Goal: Task Accomplishment & Management: Manage account settings

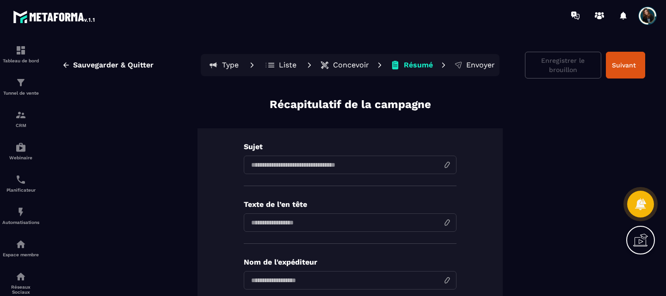
click at [338, 65] on p "Concevoir" at bounding box center [351, 65] width 36 height 9
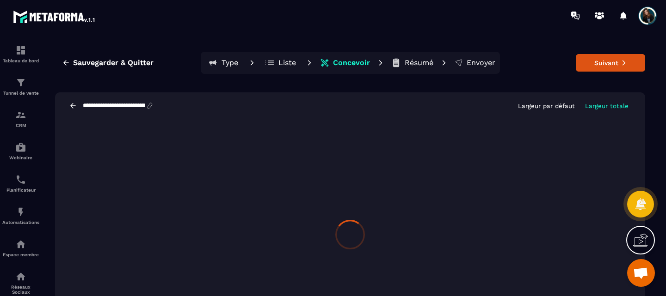
click at [349, 139] on div at bounding box center [350, 234] width 590 height 231
click at [596, 61] on button "Suivant" at bounding box center [610, 63] width 69 height 18
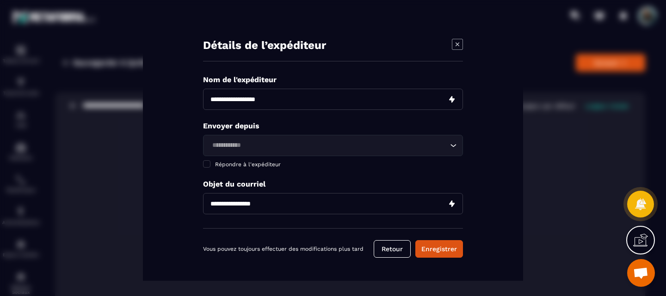
click at [445, 98] on input "Modal window" at bounding box center [333, 99] width 260 height 21
click at [300, 89] on input "Modal window" at bounding box center [333, 99] width 260 height 21
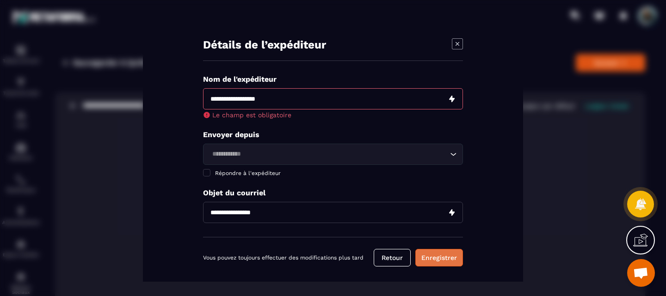
click at [427, 245] on div "Détails de l’expéditeur Nom de l'expéditeur Le champ est obligatoire Envoyer de…" at bounding box center [333, 148] width 380 height 267
click at [258, 107] on input "Modal window" at bounding box center [333, 98] width 260 height 21
type input "**********"
click at [228, 155] on input "Search for option" at bounding box center [328, 154] width 239 height 10
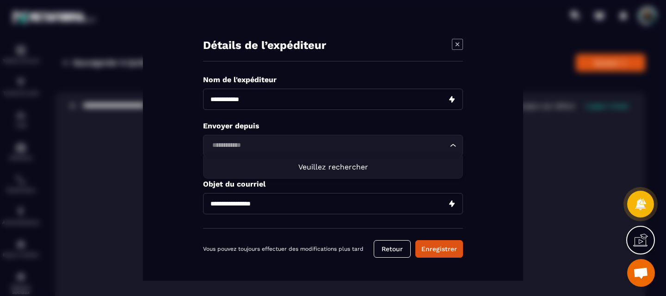
click at [308, 165] on span "Veuillez rechercher" at bounding box center [333, 167] width 70 height 9
click at [265, 148] on input "Search for option" at bounding box center [328, 146] width 239 height 10
click at [266, 148] on input "Search for option" at bounding box center [328, 146] width 239 height 10
type input "*******"
click at [264, 154] on div "Loading..." at bounding box center [333, 145] width 260 height 21
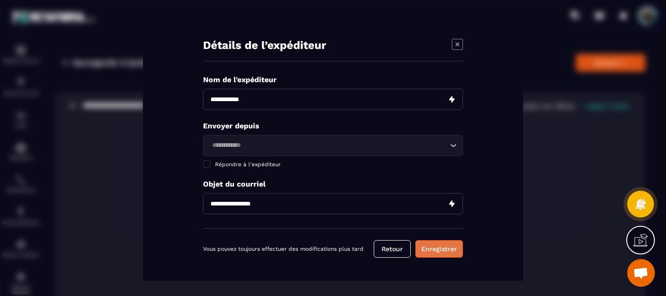
click at [433, 249] on button "Enregistrer" at bounding box center [439, 249] width 48 height 18
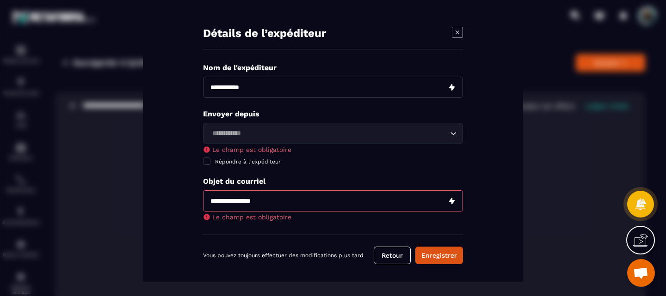
scroll to position [18, 0]
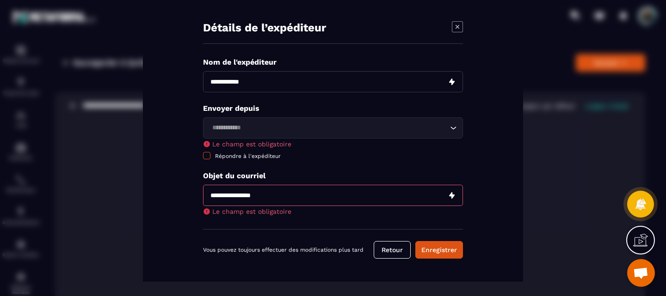
click at [205, 155] on span "Modal window" at bounding box center [206, 155] width 7 height 7
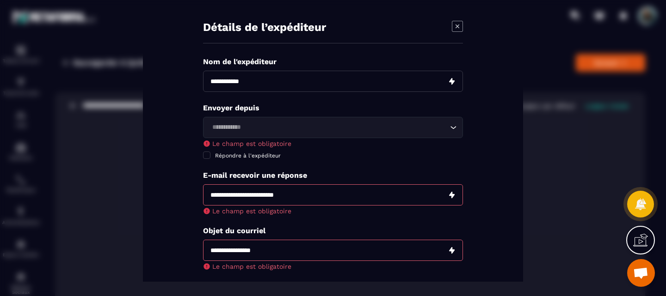
click at [312, 198] on input "Modal window" at bounding box center [333, 194] width 260 height 21
click at [208, 157] on span "Modal window" at bounding box center [206, 154] width 7 height 7
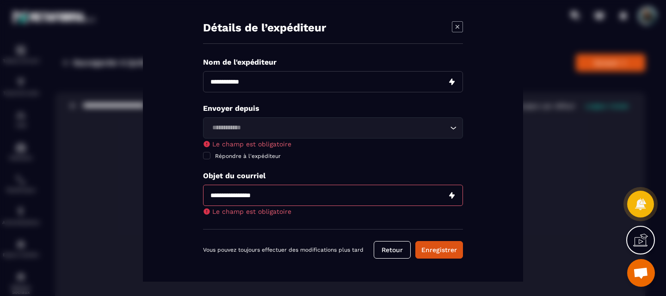
click at [227, 192] on input "Modal window" at bounding box center [333, 195] width 260 height 21
click at [227, 191] on input "Modal window" at bounding box center [333, 195] width 260 height 21
click at [227, 198] on input "**********" at bounding box center [333, 195] width 260 height 21
click at [230, 197] on input "**********" at bounding box center [333, 195] width 260 height 21
click at [238, 194] on input "**********" at bounding box center [333, 195] width 260 height 21
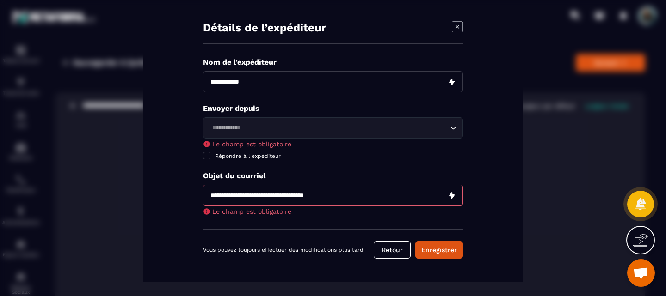
type input "**********"
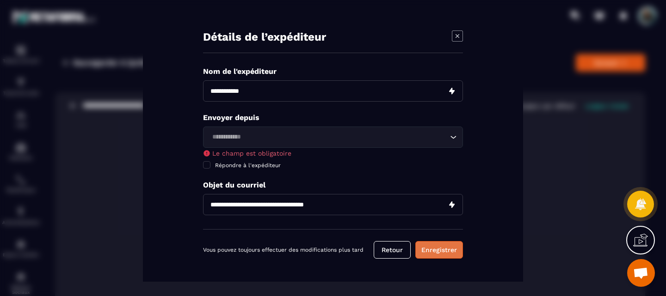
click at [429, 249] on button "Enregistrer" at bounding box center [439, 250] width 48 height 18
click at [457, 34] on icon "Modal window" at bounding box center [457, 35] width 11 height 11
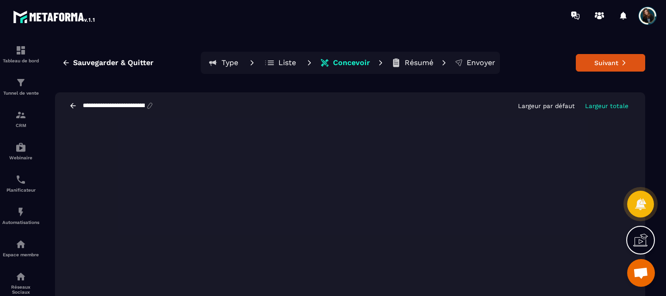
click at [468, 62] on p "Envoyer" at bounding box center [481, 62] width 29 height 9
click at [132, 59] on span "Sauvegarder & Quitter" at bounding box center [113, 62] width 80 height 9
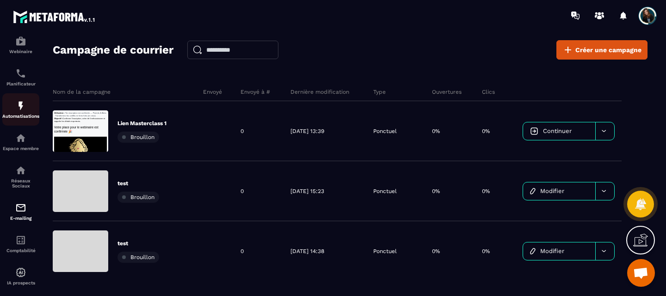
scroll to position [107, 0]
click at [19, 213] on img at bounding box center [20, 207] width 11 height 11
click at [22, 220] on p "E-mailing" at bounding box center [20, 217] width 37 height 5
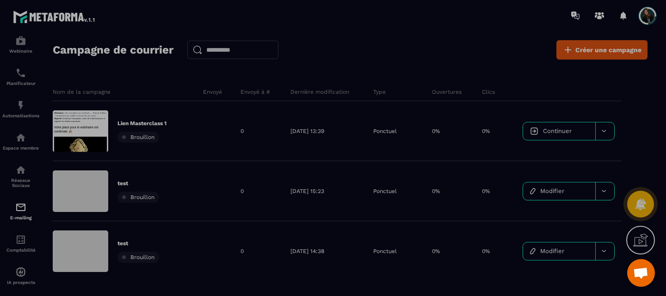
scroll to position [0, 0]
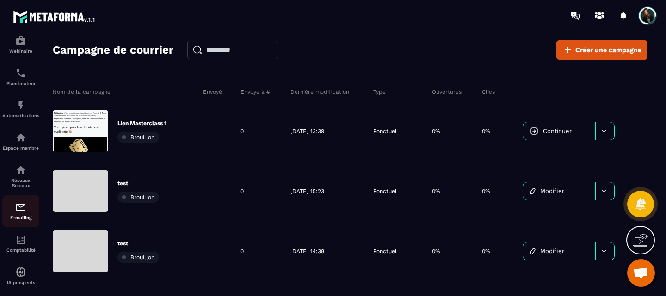
click at [15, 213] on div "E-mailing" at bounding box center [20, 211] width 37 height 18
click at [646, 18] on span at bounding box center [647, 15] width 18 height 18
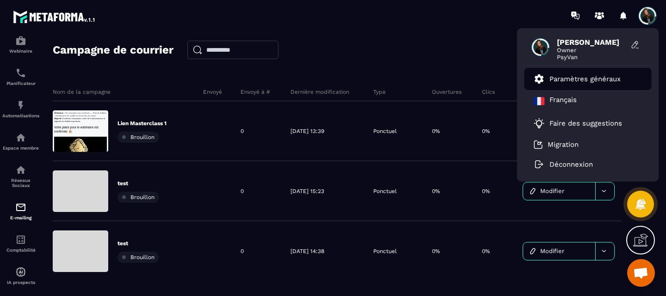
click at [578, 75] on p "Paramètres généraux" at bounding box center [584, 79] width 71 height 8
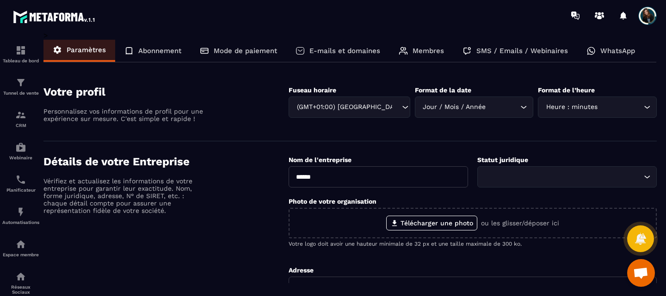
click at [324, 53] on p "E-mails et domaines" at bounding box center [344, 51] width 71 height 8
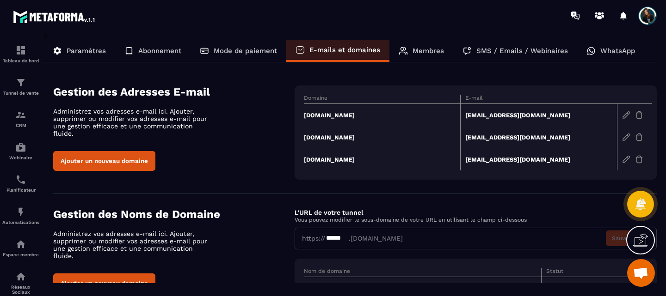
click at [327, 116] on td "[DOMAIN_NAME]" at bounding box center [382, 115] width 157 height 23
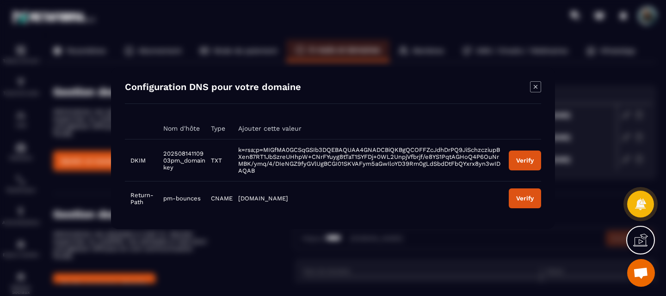
click at [525, 166] on button "Verify" at bounding box center [525, 160] width 32 height 20
drag, startPoint x: 187, startPoint y: 169, endPoint x: 163, endPoint y: 154, distance: 28.0
click at [163, 154] on td "20250814110903pm._domainkey" at bounding box center [182, 160] width 48 height 42
copy span "20250814110903pm._domainkey"
click at [263, 176] on td "k=rsa;p=MIGfMA0GCSqGSIb3DQEBAQUAA4GNADCBiQKBgQCOFFZcJdhDrPQ9JiSchzcziupBXen87RT…" at bounding box center [368, 160] width 271 height 42
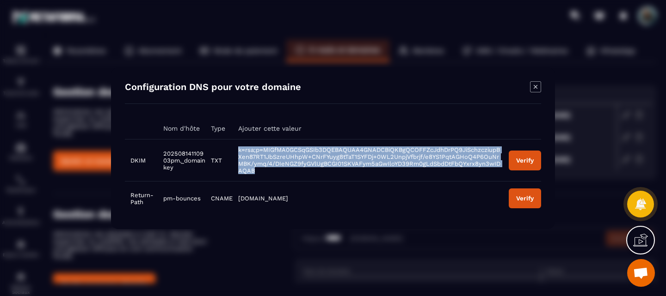
drag, startPoint x: 258, startPoint y: 173, endPoint x: 237, endPoint y: 150, distance: 31.1
click at [237, 150] on td "k=rsa;p=MIGfMA0GCSqGSIb3DQEBAQUAA4GNADCBiQKBgQCOFFZcJdhDrPQ9JiSchzcziupBXen87RT…" at bounding box center [368, 160] width 271 height 42
copy span "k=rsa;p=MIGfMA0GCSqGSIb3DQEBAQUAA4GNADCBiQKBgQCOFFZcJdhDrPQ9JiSchzcziupBXen87RT…"
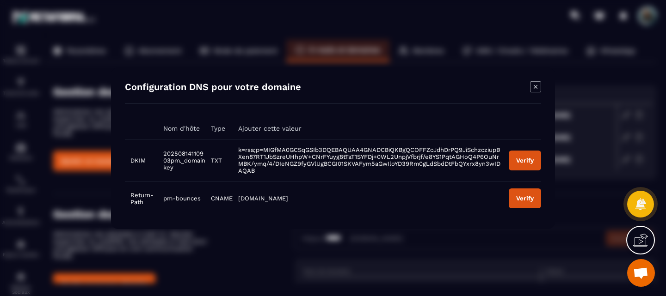
click at [201, 195] on td "pm-bounces" at bounding box center [182, 198] width 48 height 34
drag, startPoint x: 199, startPoint y: 197, endPoint x: 161, endPoint y: 197, distance: 37.9
click at [161, 197] on td "pm-bounces" at bounding box center [182, 198] width 48 height 34
copy span "pm-bounces"
click at [269, 197] on span "[DOMAIN_NAME]" at bounding box center [263, 198] width 50 height 7
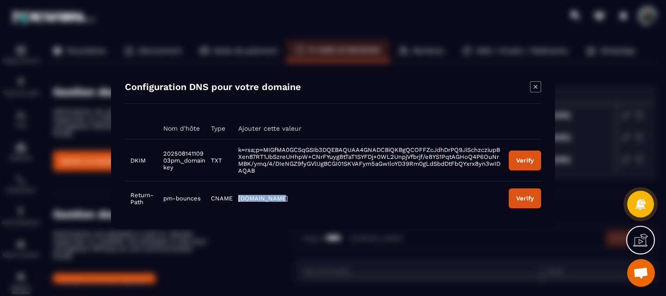
drag, startPoint x: 284, startPoint y: 197, endPoint x: 238, endPoint y: 200, distance: 46.3
click at [238, 200] on td "[DOMAIN_NAME]" at bounding box center [368, 198] width 271 height 34
copy span "[DOMAIN_NAME]"
click at [533, 162] on div "Verify" at bounding box center [525, 160] width 18 height 7
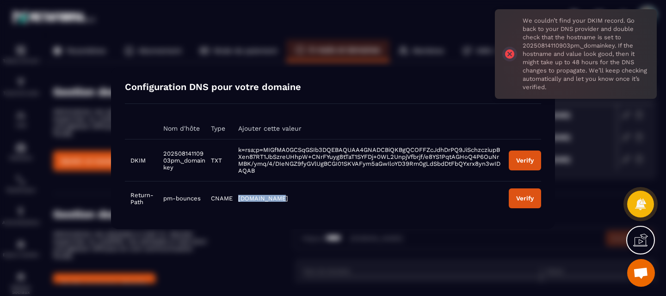
click at [526, 201] on div "Verify" at bounding box center [525, 198] width 18 height 7
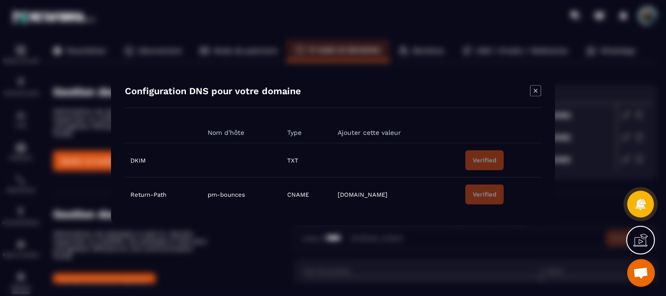
click at [535, 90] on icon "Modal window" at bounding box center [536, 91] width 4 height 4
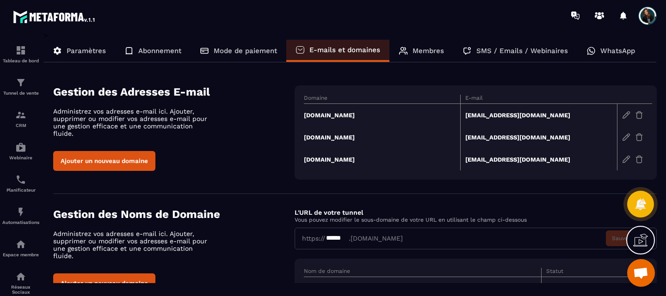
click at [335, 115] on td "[DOMAIN_NAME]" at bounding box center [382, 115] width 157 height 23
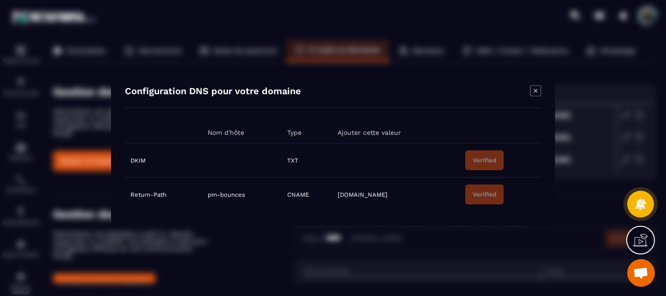
click at [535, 88] on icon "Modal window" at bounding box center [535, 90] width 11 height 11
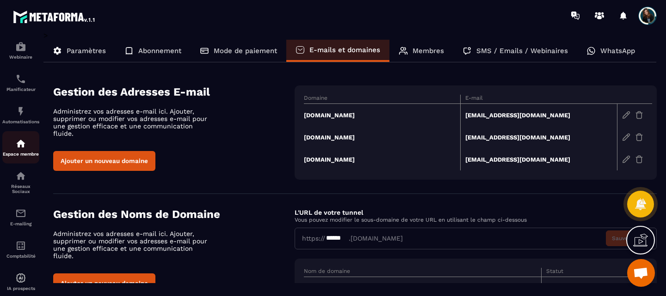
scroll to position [101, 0]
click at [25, 226] on p "E-mailing" at bounding box center [20, 223] width 37 height 5
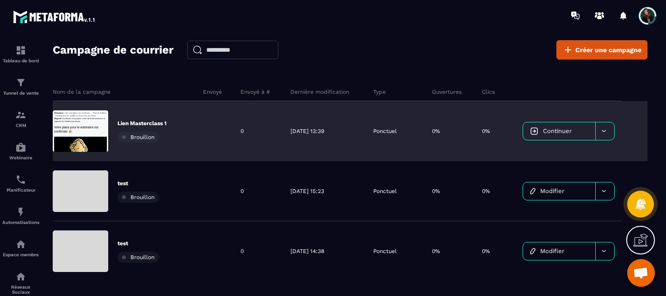
click at [180, 132] on div "Lien Masterclass 1 Brouillon" at bounding box center [124, 131] width 143 height 60
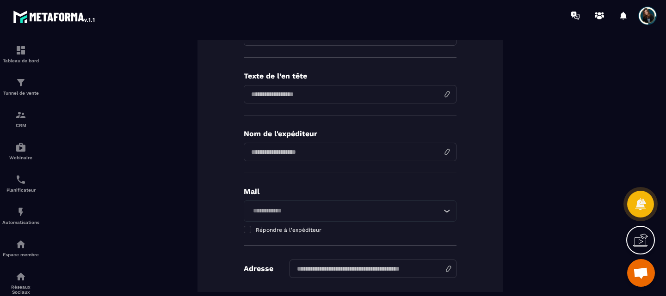
scroll to position [129, 0]
click at [322, 208] on input "Search for option" at bounding box center [345, 211] width 191 height 10
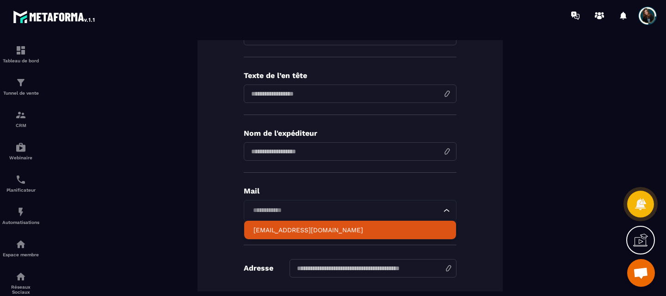
click at [304, 231] on p "[EMAIL_ADDRESS][DOMAIN_NAME]" at bounding box center [349, 230] width 193 height 9
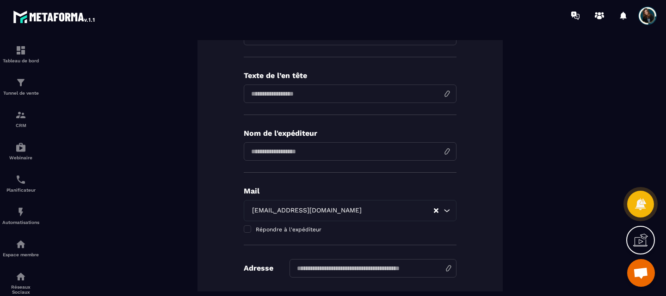
click at [294, 93] on input at bounding box center [350, 94] width 213 height 18
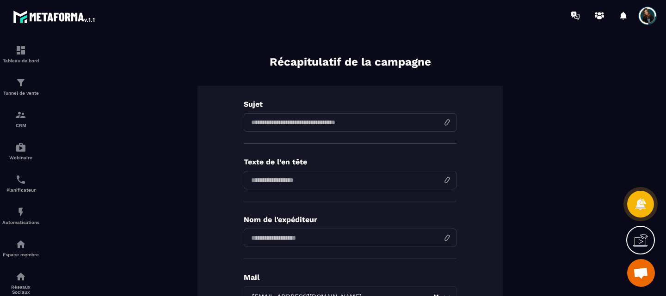
scroll to position [60, 0]
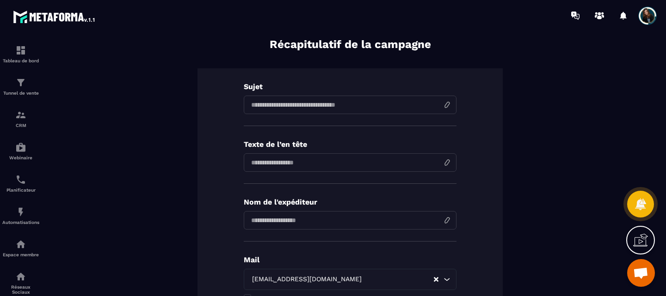
click at [286, 98] on input at bounding box center [350, 105] width 213 height 18
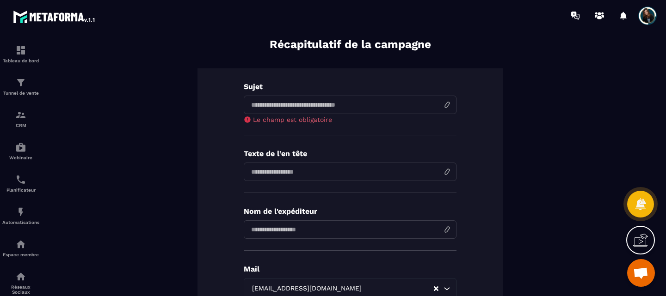
click at [281, 100] on input at bounding box center [350, 105] width 213 height 18
paste input "**********"
type input "**********"
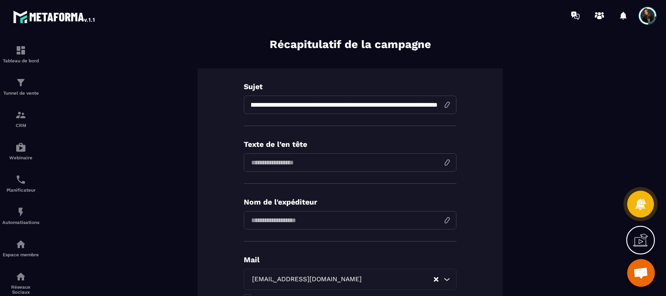
scroll to position [0, 0]
click at [297, 166] on input at bounding box center [350, 163] width 213 height 18
paste input "**********"
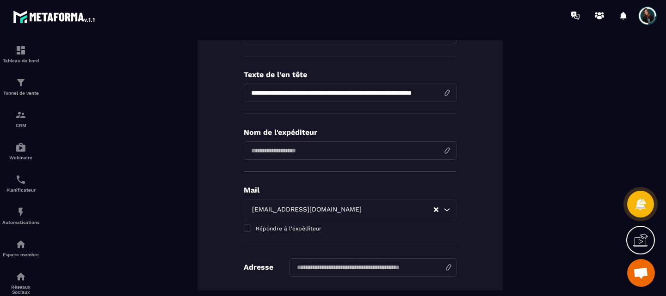
scroll to position [132, 0]
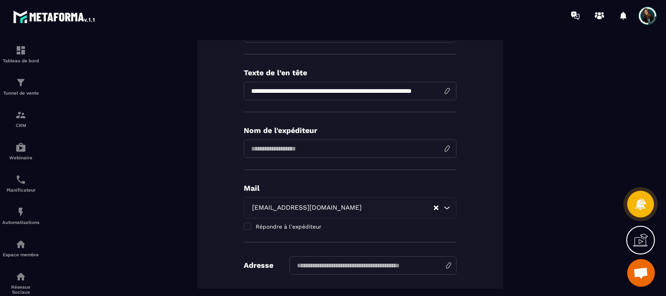
type input "**********"
click at [290, 149] on input "input" at bounding box center [350, 149] width 213 height 18
type input "**********"
click at [226, 156] on div "**********" at bounding box center [349, 143] width 305 height 292
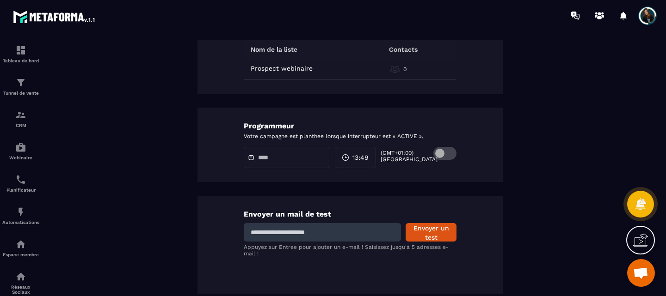
scroll to position [486, 0]
click at [368, 227] on input at bounding box center [322, 231] width 157 height 18
click at [317, 233] on input at bounding box center [322, 231] width 157 height 18
type input "**********"
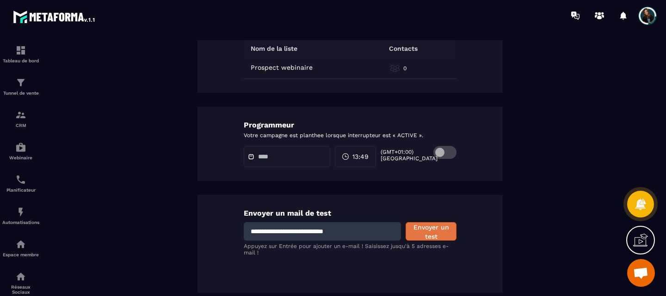
click at [417, 228] on button "Envoyer un test" at bounding box center [431, 231] width 51 height 18
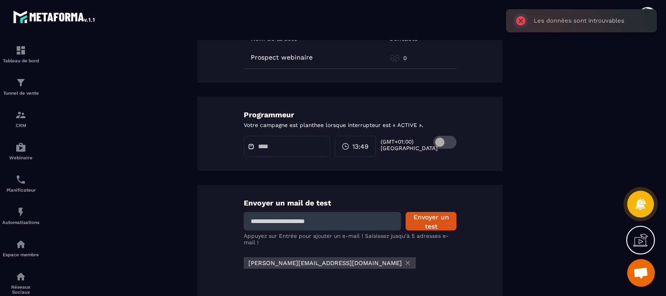
scroll to position [499, 0]
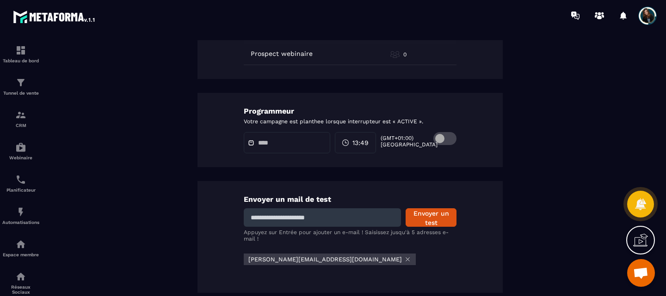
drag, startPoint x: 343, startPoint y: 220, endPoint x: 237, endPoint y: 216, distance: 106.0
click at [237, 216] on div "Envoyer un mail de test Envoyer un test Appuyez sur Entrée pour ajouter un e-ma…" at bounding box center [349, 237] width 305 height 112
type input "**********"
click at [424, 210] on button "Envoyer un test" at bounding box center [431, 218] width 51 height 18
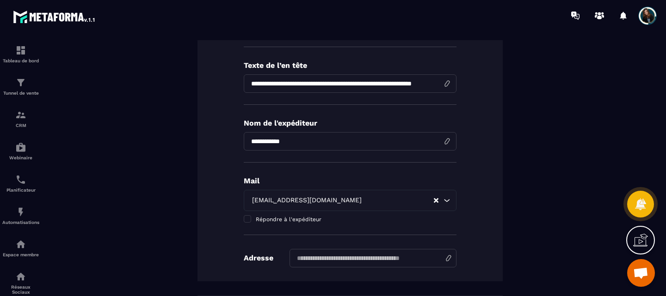
scroll to position [0, 0]
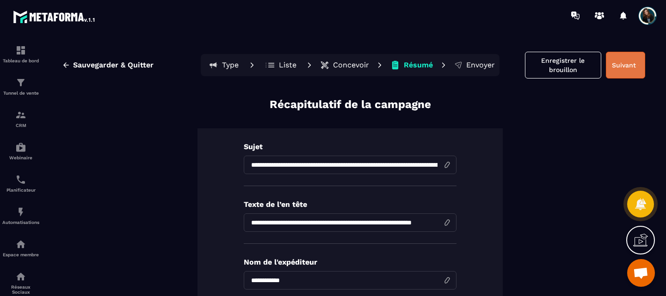
click at [609, 72] on button "Suivant" at bounding box center [625, 65] width 39 height 27
click at [617, 61] on button "Suivant" at bounding box center [625, 65] width 39 height 27
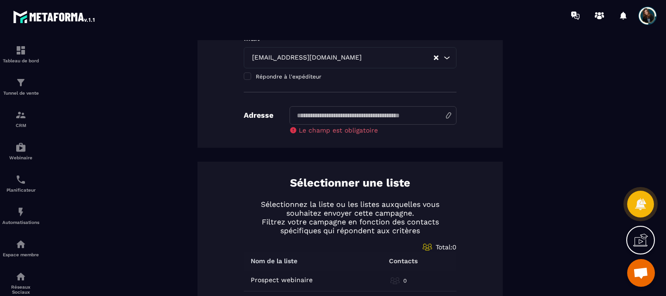
scroll to position [283, 0]
click at [414, 118] on input at bounding box center [372, 115] width 167 height 18
type input "**********"
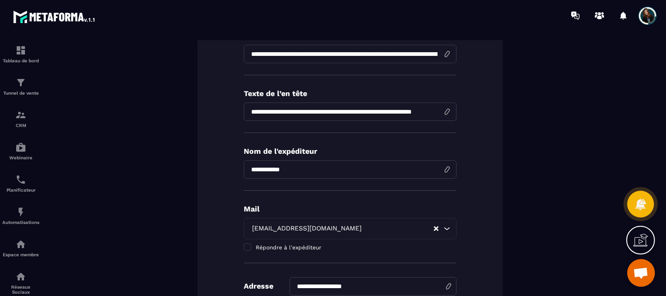
scroll to position [0, 0]
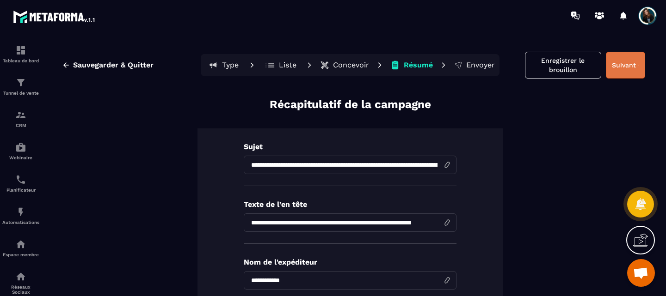
click at [615, 72] on button "Suivant" at bounding box center [625, 65] width 39 height 27
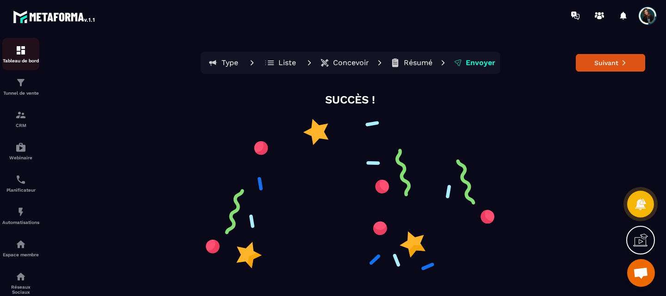
click at [15, 62] on p "Tableau de bord" at bounding box center [20, 60] width 37 height 5
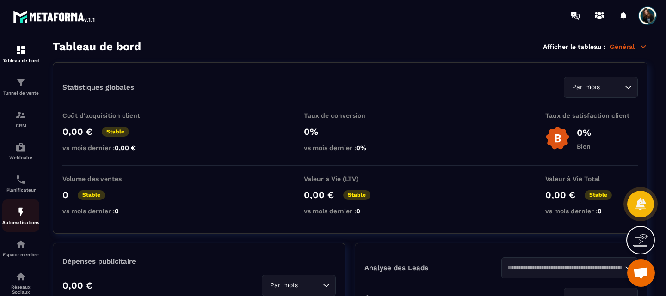
click at [25, 221] on div "Automatisations" at bounding box center [20, 216] width 37 height 18
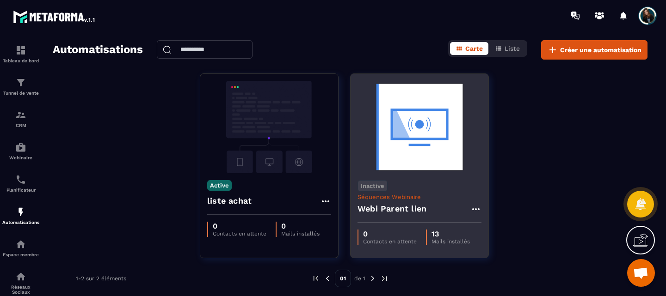
click at [385, 160] on img at bounding box center [419, 127] width 124 height 92
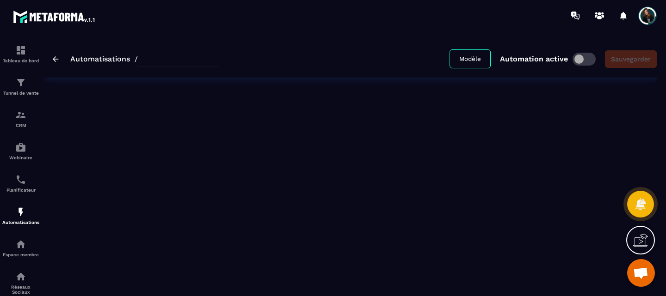
type input "**********"
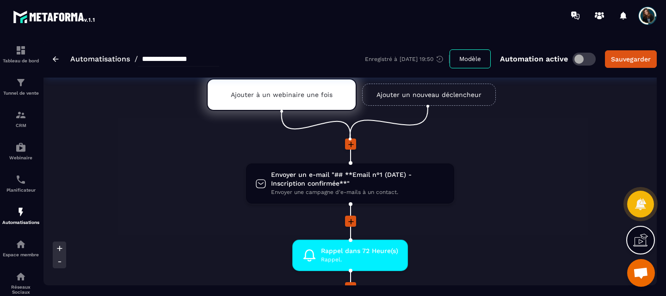
scroll to position [42, 0]
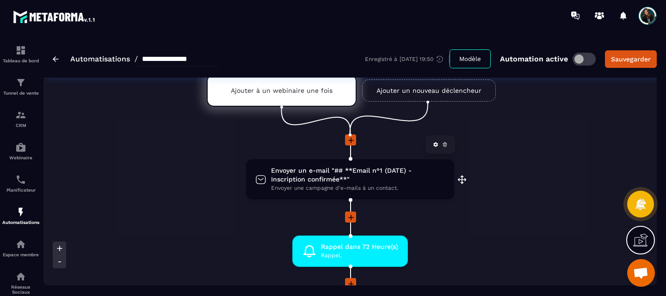
click at [324, 181] on span "Envoyer un e-mail "## **Email n°1 (DATE) - Inscription confirmée**"" at bounding box center [358, 175] width 174 height 18
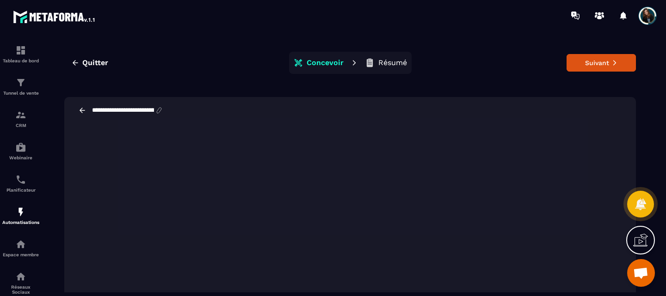
click at [163, 109] on icon at bounding box center [159, 110] width 8 height 8
click at [130, 107] on input "**********" at bounding box center [123, 110] width 64 height 7
drag, startPoint x: 160, startPoint y: 109, endPoint x: 105, endPoint y: 107, distance: 55.1
click at [105, 107] on input "**********" at bounding box center [123, 110] width 64 height 7
click at [106, 110] on input "**********" at bounding box center [123, 110] width 64 height 7
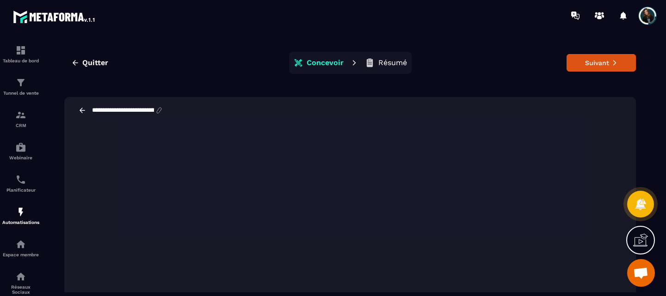
click at [104, 109] on input "**********" at bounding box center [123, 110] width 64 height 7
click at [161, 109] on input "**********" at bounding box center [128, 110] width 74 height 8
type input "**********"
click at [367, 105] on div "**********" at bounding box center [350, 110] width 572 height 27
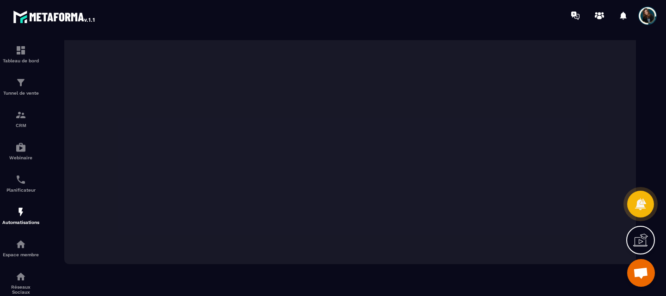
scroll to position [0, 0]
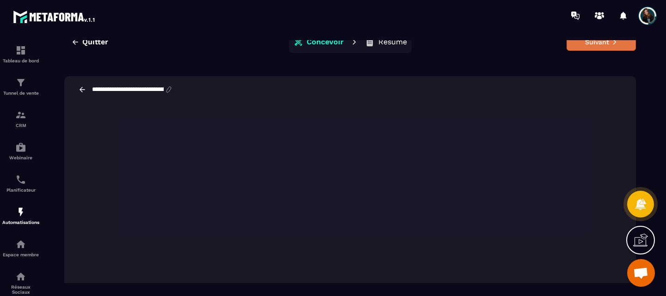
click at [576, 46] on button "Suivant" at bounding box center [600, 42] width 69 height 18
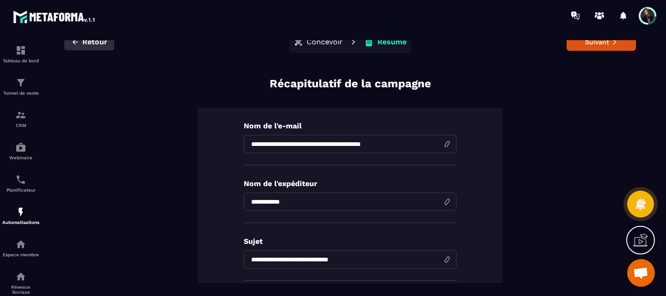
click at [93, 41] on span "Retour" at bounding box center [94, 41] width 25 height 9
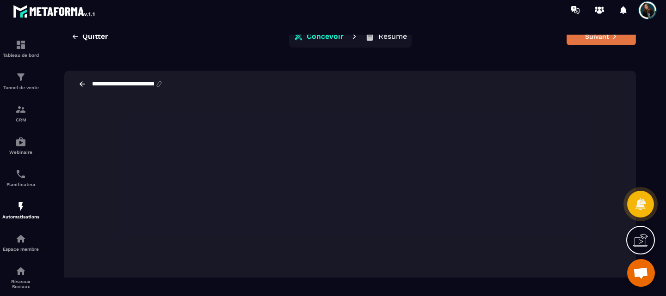
click at [581, 43] on button "Suivant" at bounding box center [600, 37] width 69 height 18
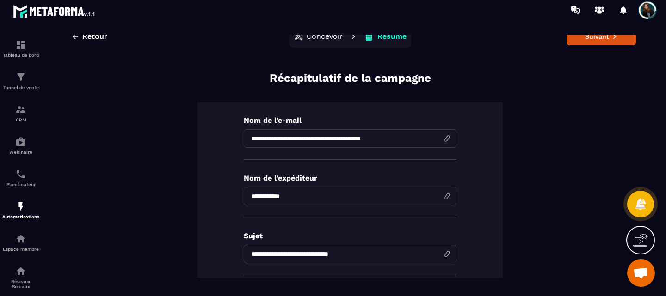
click at [277, 141] on input "**********" at bounding box center [350, 138] width 213 height 18
paste input "**********"
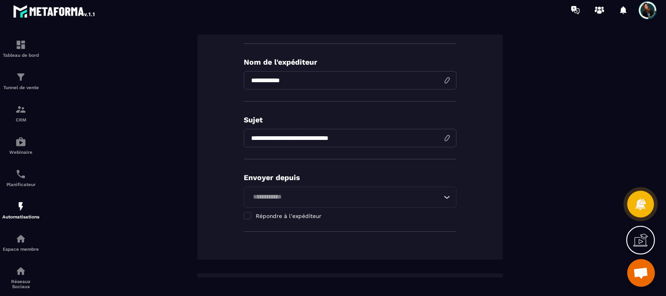
scroll to position [117, 0]
type input "**********"
click at [249, 141] on input "**********" at bounding box center [350, 138] width 213 height 18
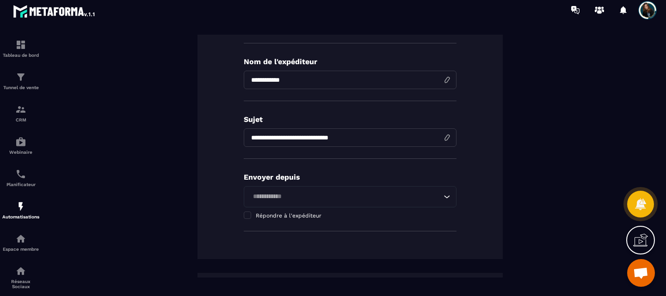
click at [249, 141] on input "**********" at bounding box center [350, 138] width 213 height 18
paste input "**********"
type input "**********"
click at [304, 198] on input "Search for option" at bounding box center [345, 197] width 191 height 10
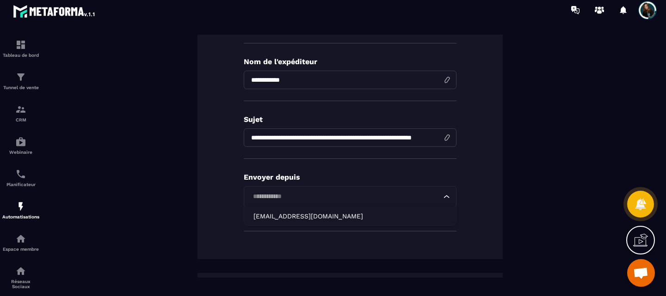
scroll to position [0, 0]
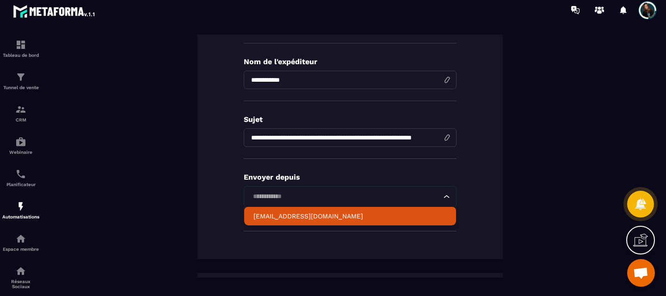
click at [286, 221] on p "[EMAIL_ADDRESS][DOMAIN_NAME]" at bounding box center [349, 216] width 193 height 9
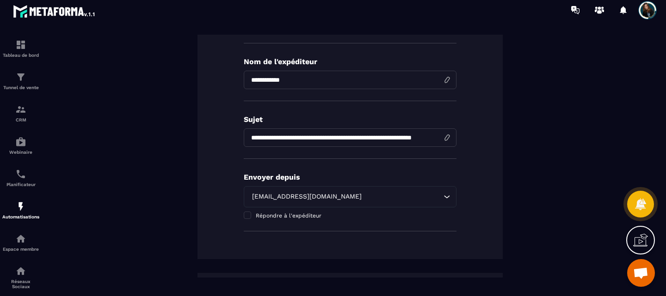
click at [290, 242] on div "**********" at bounding box center [349, 123] width 305 height 274
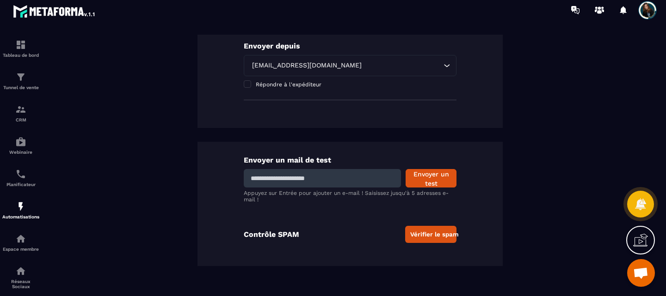
click at [313, 180] on input at bounding box center [322, 178] width 157 height 18
type input "**********"
click at [424, 184] on button "Envoyer un test" at bounding box center [431, 178] width 51 height 18
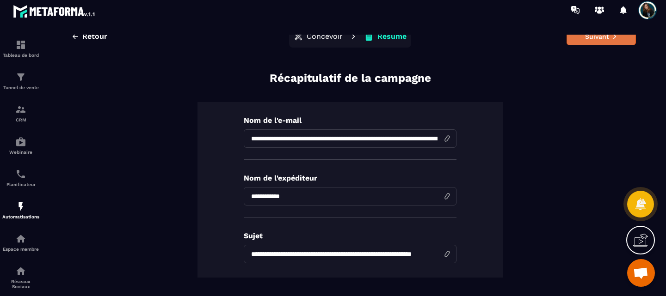
click at [567, 38] on button "Suivant" at bounding box center [600, 37] width 69 height 18
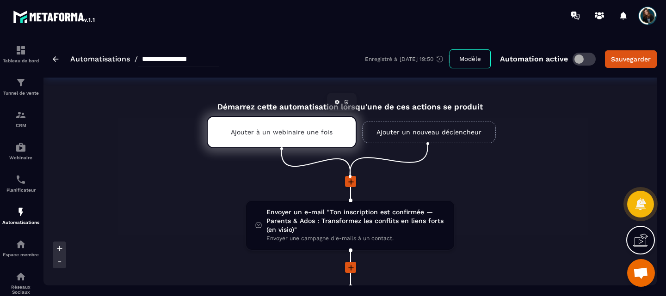
click at [270, 135] on p "Ajouter à un webinaire une fois" at bounding box center [282, 132] width 102 height 7
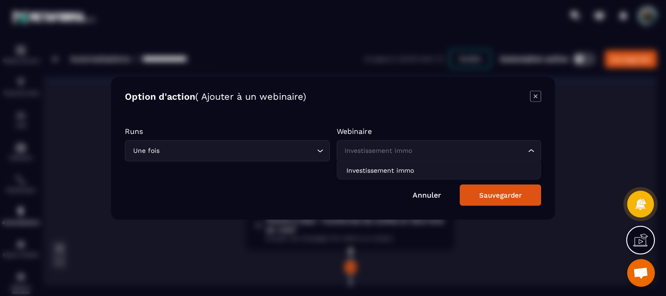
click at [399, 154] on div "Investissement immo" at bounding box center [434, 151] width 185 height 10
click at [392, 124] on form "Runs Une fois Loading... Webinaire Investissement immo Loading... Investissemen…" at bounding box center [333, 161] width 416 height 88
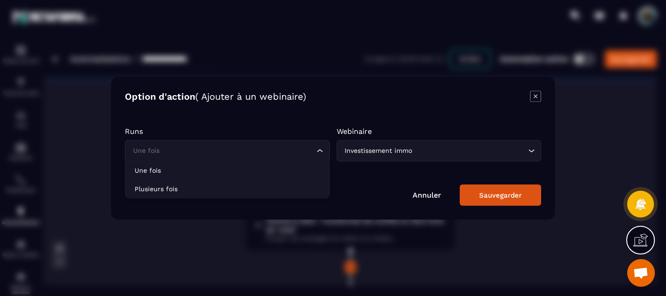
click at [303, 146] on input "Search for option" at bounding box center [223, 151] width 184 height 10
click at [319, 152] on icon "Search for option" at bounding box center [319, 150] width 9 height 9
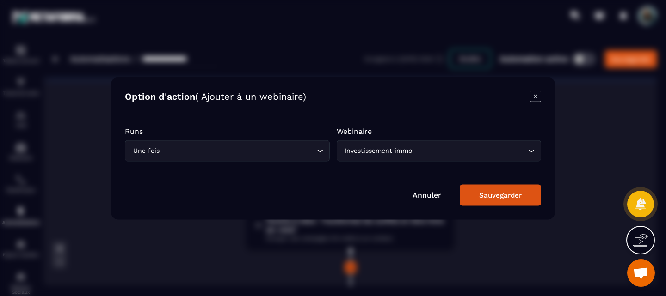
click at [312, 107] on div "Option d'action ( Ajouter à un webinaire) Runs Une fois Loading... Webinaire In…" at bounding box center [333, 148] width 444 height 143
click at [264, 155] on input "Search for option" at bounding box center [237, 151] width 153 height 10
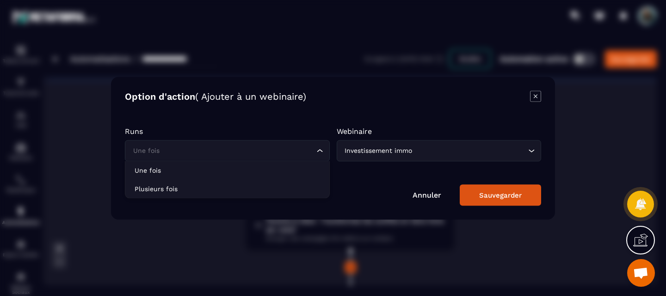
click at [264, 155] on input "Search for option" at bounding box center [223, 151] width 184 height 10
click at [460, 197] on button "Sauvegarder" at bounding box center [500, 195] width 81 height 21
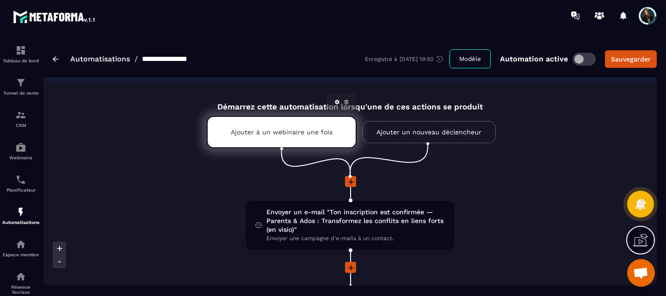
click at [302, 135] on p "Ajouter à un webinaire une fois" at bounding box center [282, 132] width 102 height 7
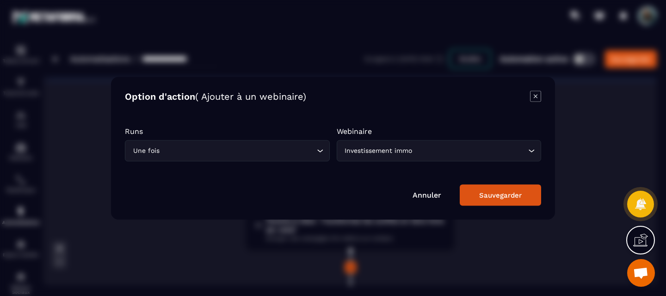
click at [366, 149] on div "Investissement immo" at bounding box center [434, 151] width 185 height 10
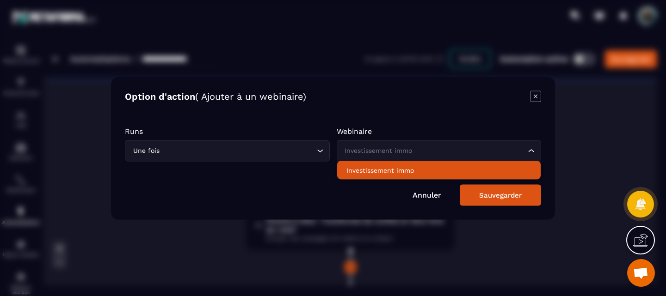
click at [360, 170] on p "Investissement immo" at bounding box center [438, 170] width 185 height 9
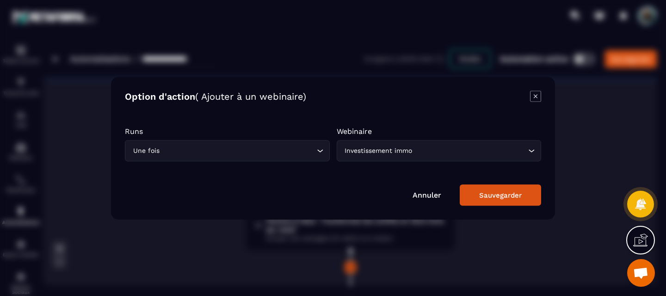
click at [414, 151] on div "Investissement immo" at bounding box center [434, 151] width 185 height 10
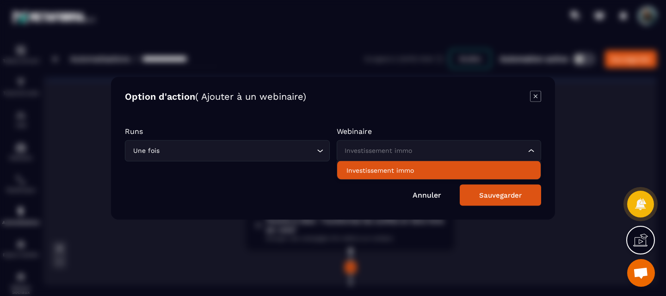
click at [383, 154] on input "Search for option" at bounding box center [435, 151] width 184 height 10
click at [253, 140] on div "Une fois Loading..." at bounding box center [227, 150] width 205 height 21
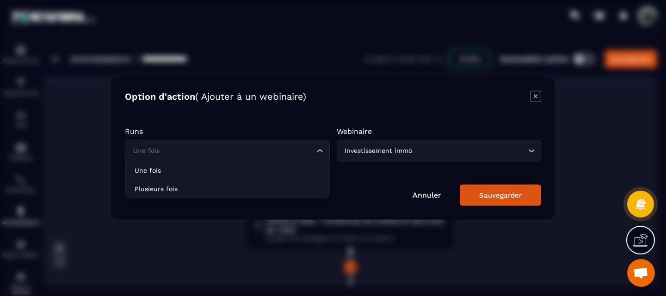
click at [433, 199] on link "Annuler" at bounding box center [426, 195] width 29 height 9
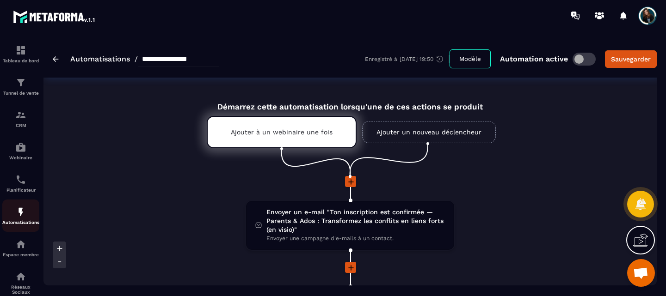
click at [23, 218] on img at bounding box center [20, 212] width 11 height 11
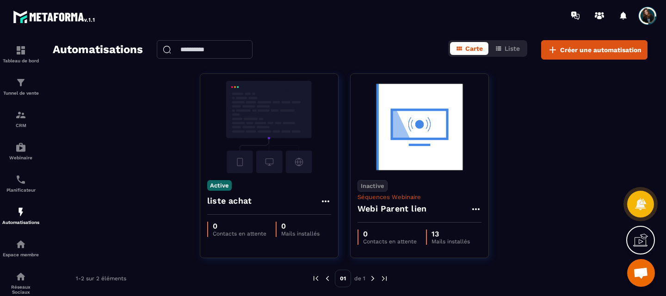
scroll to position [4, 0]
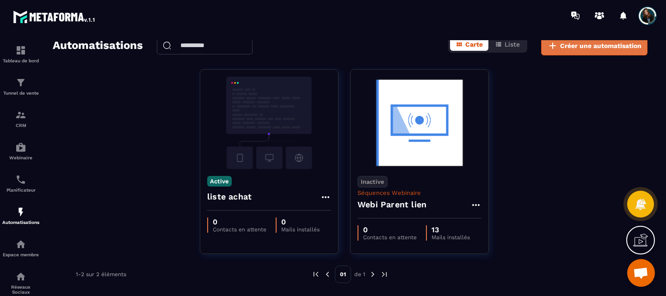
click at [572, 42] on span "Créer une automatisation" at bounding box center [600, 45] width 81 height 9
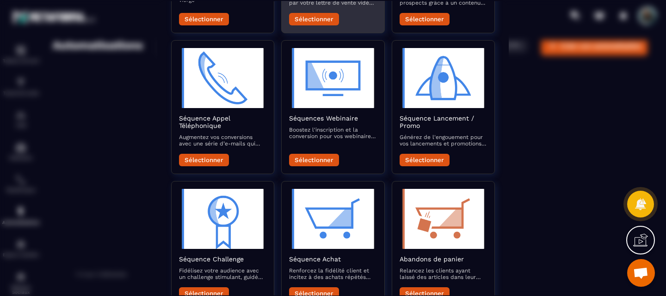
scroll to position [11, 0]
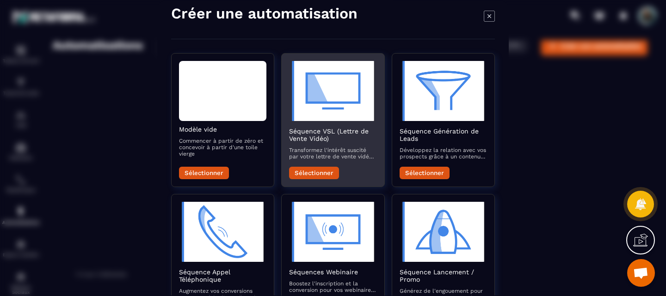
click at [333, 76] on img "Modal window" at bounding box center [332, 91] width 87 height 60
click at [326, 169] on button "Sélectionner" at bounding box center [314, 172] width 50 height 12
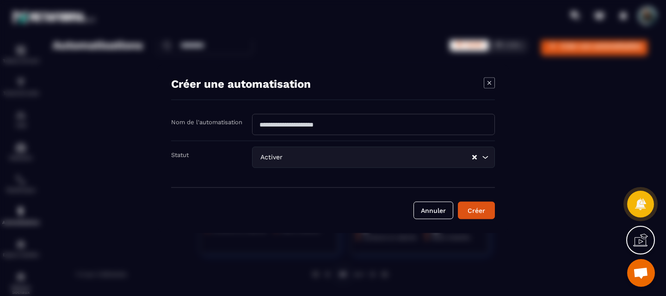
click at [323, 127] on input "Modal window" at bounding box center [373, 124] width 243 height 21
click at [284, 133] on input "Modal window" at bounding box center [373, 124] width 243 height 21
type input "*********"
click at [482, 207] on button "Créer" at bounding box center [476, 211] width 37 height 18
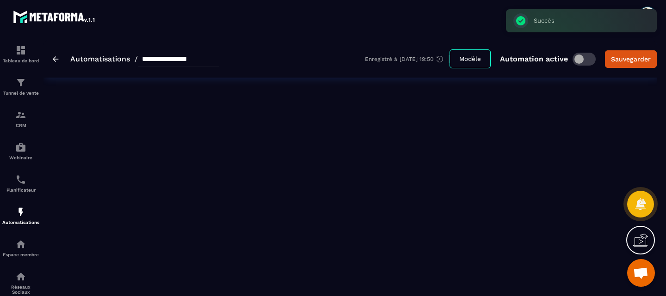
type input "*********"
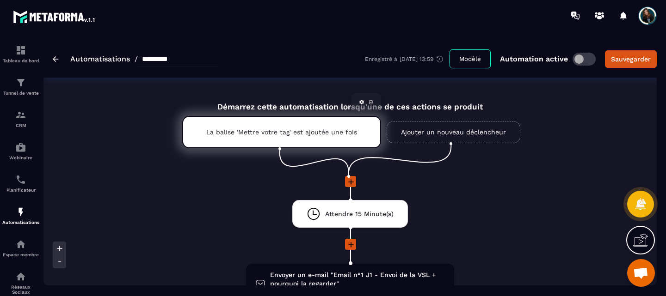
click at [290, 134] on p "La balise 'Mettre votre tag' est ajoutée une fois" at bounding box center [281, 132] width 151 height 7
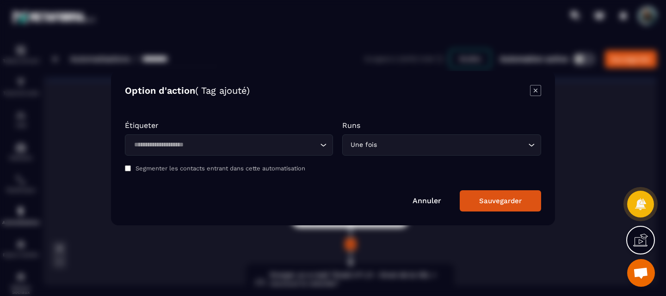
click at [295, 141] on input "Search for option" at bounding box center [224, 145] width 187 height 10
click at [242, 115] on form "Étiqueter Loading... Runs Une fois Loading... Segmenter les contacts entrant da…" at bounding box center [333, 162] width 416 height 100
click at [535, 94] on icon "Modal window" at bounding box center [535, 90] width 11 height 11
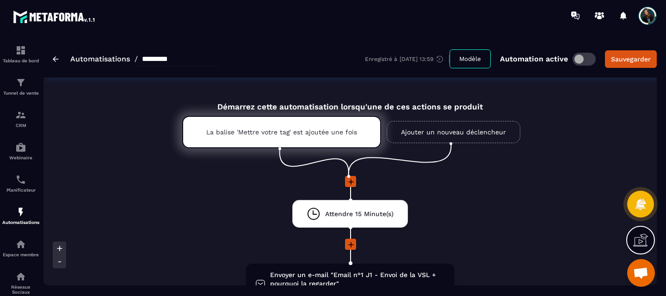
click at [415, 135] on link "Ajouter un nouveau déclencheur" at bounding box center [454, 132] width 134 height 22
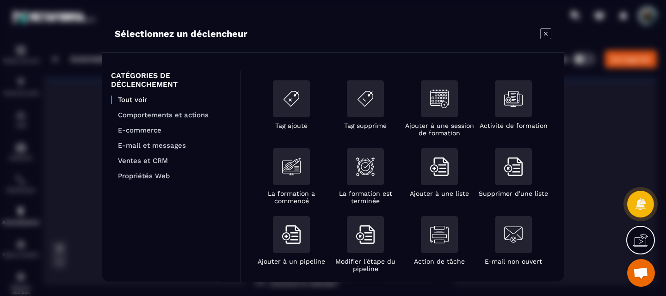
click at [548, 35] on icon "Modal window" at bounding box center [545, 33] width 11 height 11
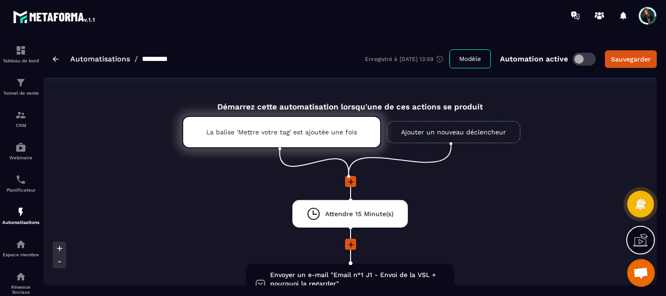
click at [68, 57] on div "Automatisations / *********" at bounding box center [136, 59] width 166 height 15
click at [54, 60] on img at bounding box center [56, 59] width 6 height 6
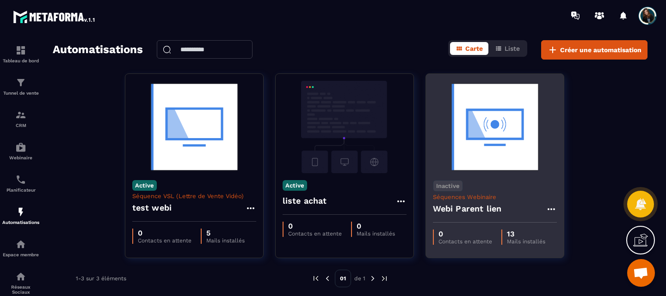
click at [476, 140] on img at bounding box center [495, 127] width 124 height 92
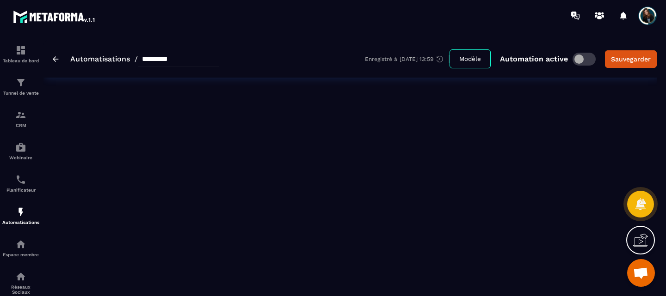
type input "**********"
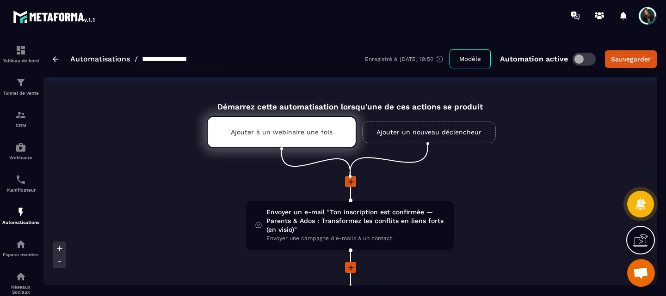
click at [448, 131] on link "Ajouter un nouveau déclencheur" at bounding box center [429, 132] width 134 height 22
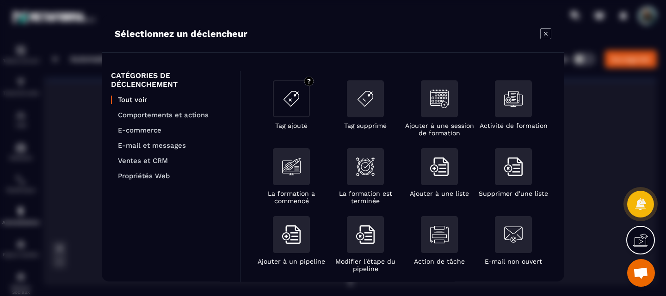
click at [290, 96] on img "Modal window" at bounding box center [291, 98] width 18 height 18
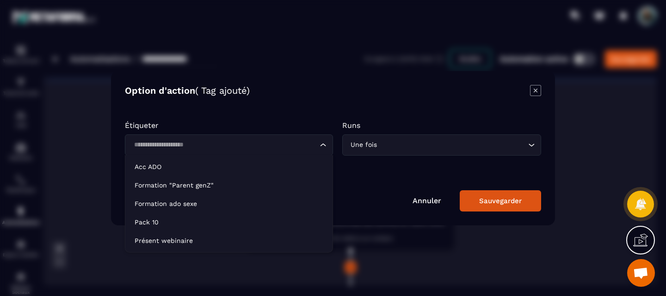
click at [305, 145] on input "Search for option" at bounding box center [224, 145] width 187 height 10
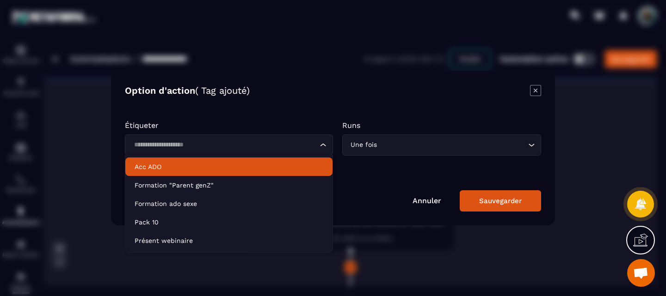
click at [325, 114] on form "Étiqueter Loading... Runs Une fois Loading... Segmenter les contacts entrant da…" at bounding box center [333, 162] width 416 height 100
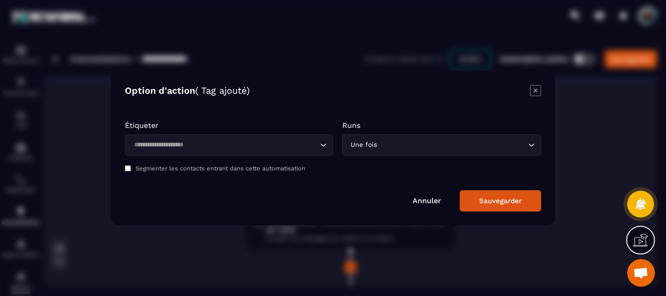
click at [421, 206] on div "Annuler Sauvegarder" at bounding box center [333, 201] width 416 height 21
click at [419, 202] on link "Annuler" at bounding box center [426, 201] width 29 height 9
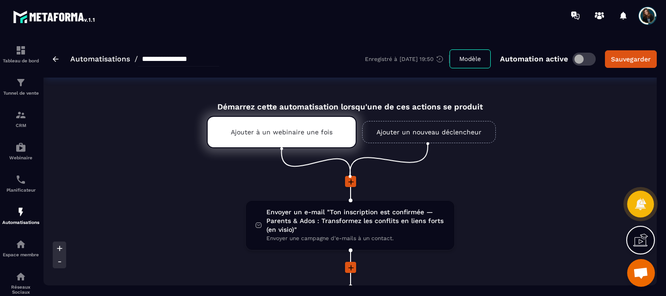
click at [390, 128] on link "Ajouter un nouveau déclencheur" at bounding box center [429, 132] width 134 height 22
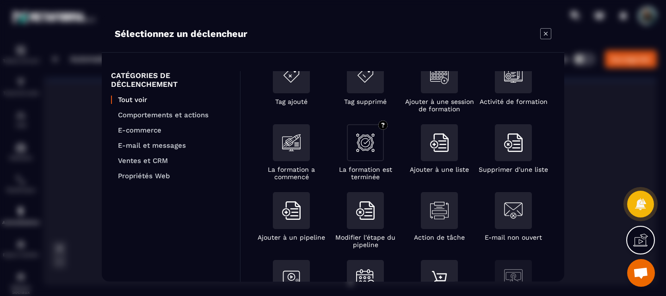
scroll to position [25, 0]
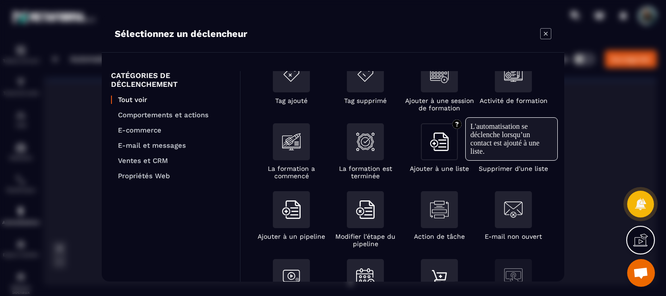
click at [435, 153] on div "Modal window" at bounding box center [439, 141] width 37 height 37
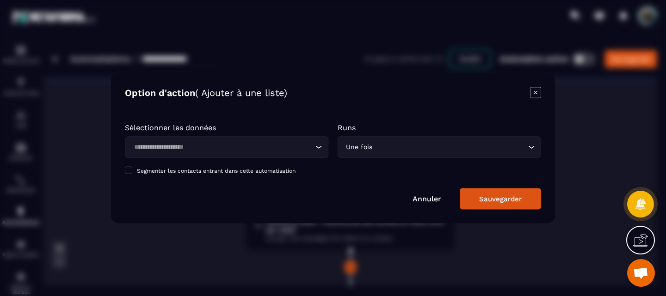
click at [289, 137] on div "Loading..." at bounding box center [226, 146] width 203 height 21
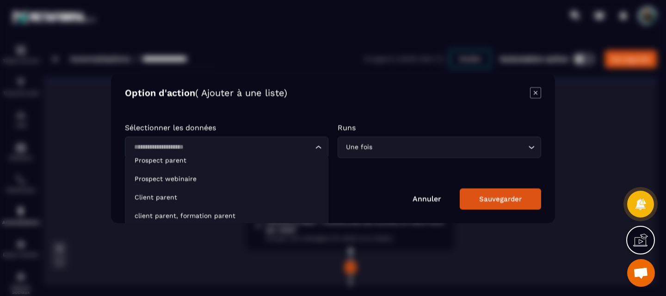
scroll to position [45, 0]
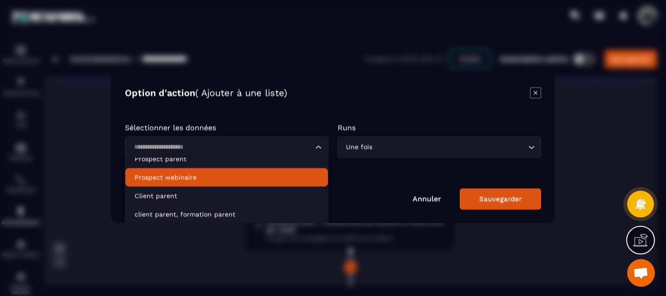
click at [246, 177] on p "Prospect webinaire" at bounding box center [227, 176] width 184 height 9
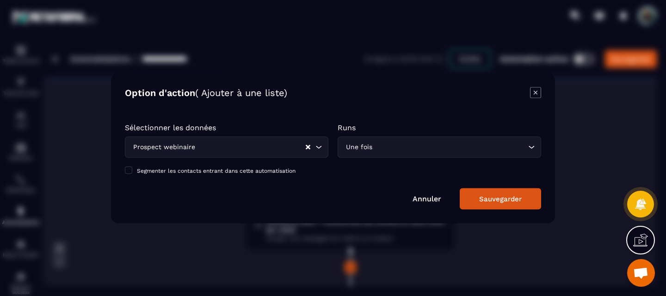
click at [481, 200] on div "Sauvegarder" at bounding box center [500, 199] width 43 height 8
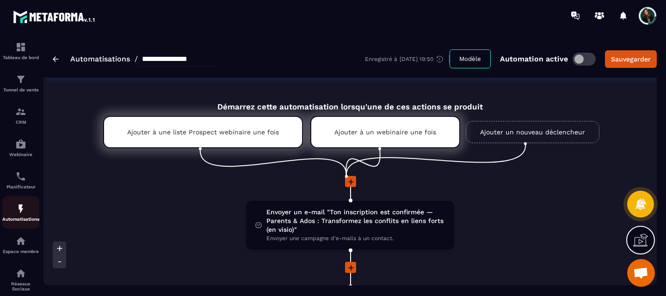
scroll to position [0, 0]
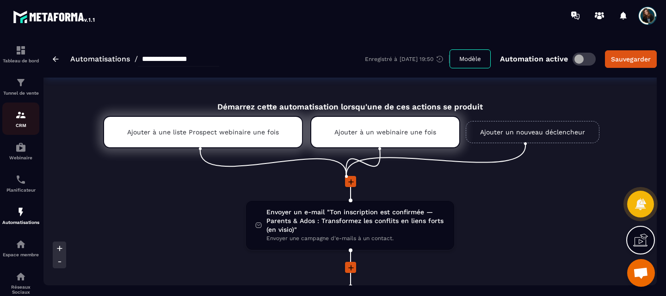
click at [20, 120] on img at bounding box center [20, 115] width 11 height 11
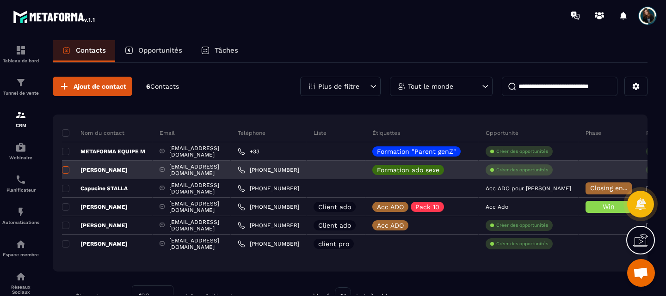
click at [66, 167] on span at bounding box center [65, 169] width 7 height 7
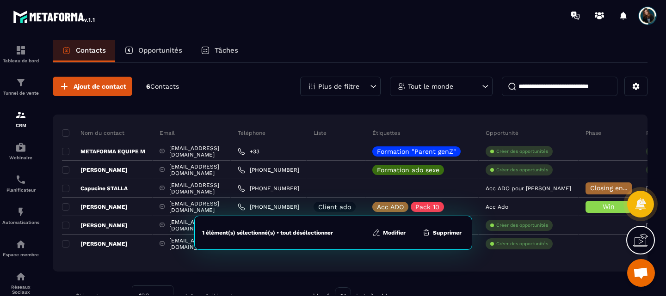
click at [399, 268] on div "Nom du contact Email Téléphone Liste Étiquettes Opportunité Phase Responsable D…" at bounding box center [350, 193] width 595 height 157
click at [405, 264] on div "Nom du contact Email Téléphone Liste Étiquettes Opportunité Phase Responsable D…" at bounding box center [350, 193] width 595 height 157
click at [355, 40] on div "Contacts Opportunités Tâches" at bounding box center [350, 51] width 595 height 22
click at [437, 233] on button "Supprimer" at bounding box center [441, 232] width 45 height 9
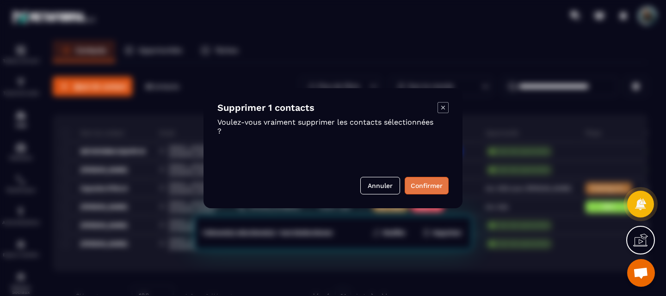
click at [438, 189] on button "Confirmer" at bounding box center [427, 186] width 44 height 18
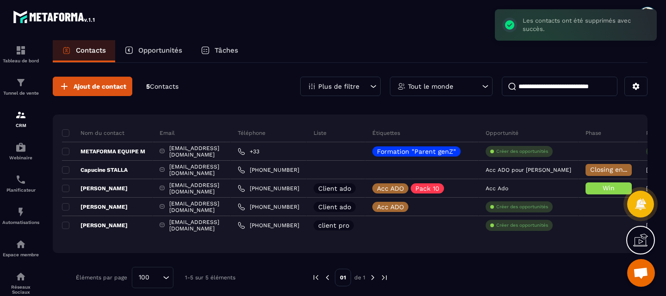
click at [319, 53] on div "Contacts Opportunités Tâches" at bounding box center [350, 51] width 595 height 22
